Goal: Find specific page/section: Find specific page/section

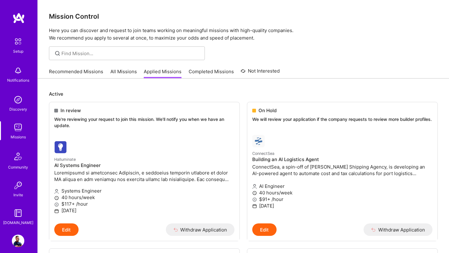
click at [21, 134] on div "Missions" at bounding box center [18, 137] width 15 height 7
